Goal: Information Seeking & Learning: Learn about a topic

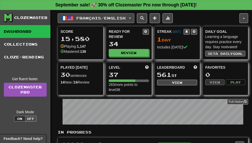
click at [103, 16] on span "Français / English" at bounding box center [101, 18] width 49 height 4
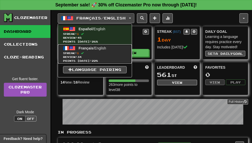
click at [84, 52] on span at bounding box center [82, 53] width 3 height 3
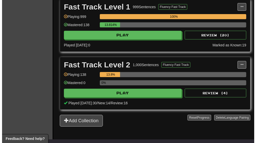
scroll to position [197, 0]
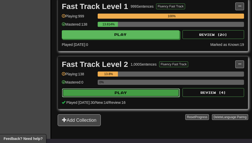
click at [150, 91] on button "Play" at bounding box center [121, 92] width 118 height 9
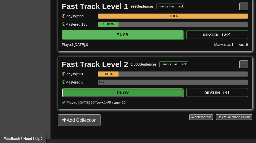
select select "**"
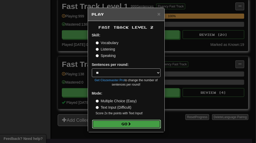
click at [144, 127] on button "Go" at bounding box center [126, 124] width 69 height 9
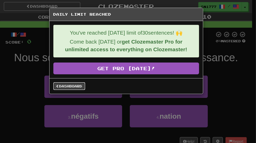
click at [77, 86] on link "Dashboard" at bounding box center [69, 86] width 32 height 8
